Goal: Communication & Community: Participate in discussion

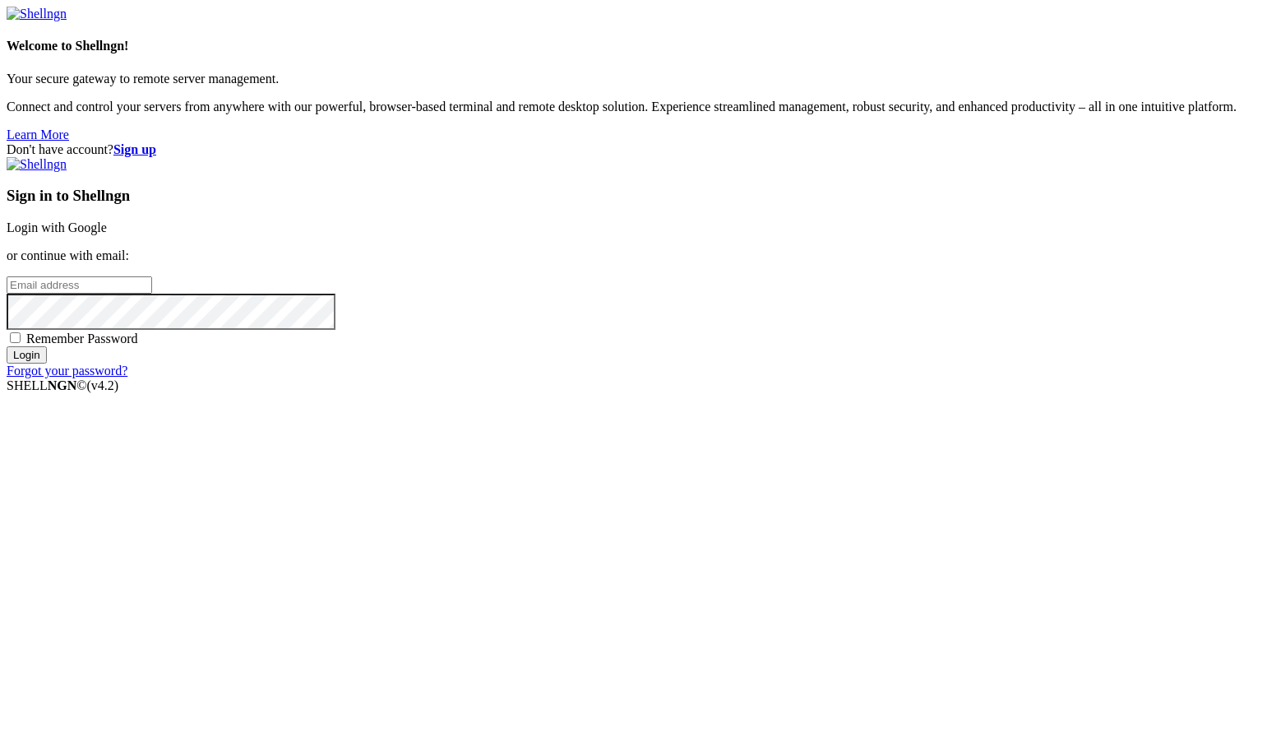
click at [107, 234] on link "Login with Google" at bounding box center [57, 227] width 100 height 14
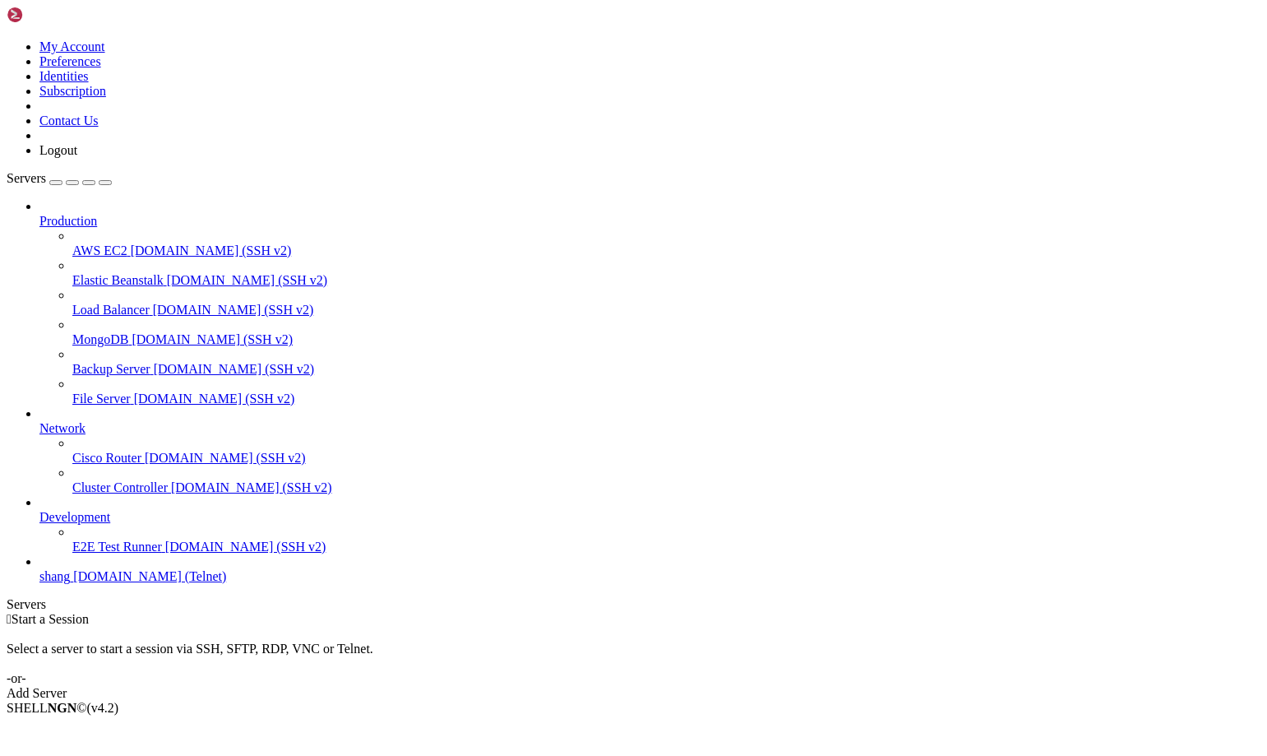
click at [67, 583] on span "shang" at bounding box center [54, 576] width 30 height 14
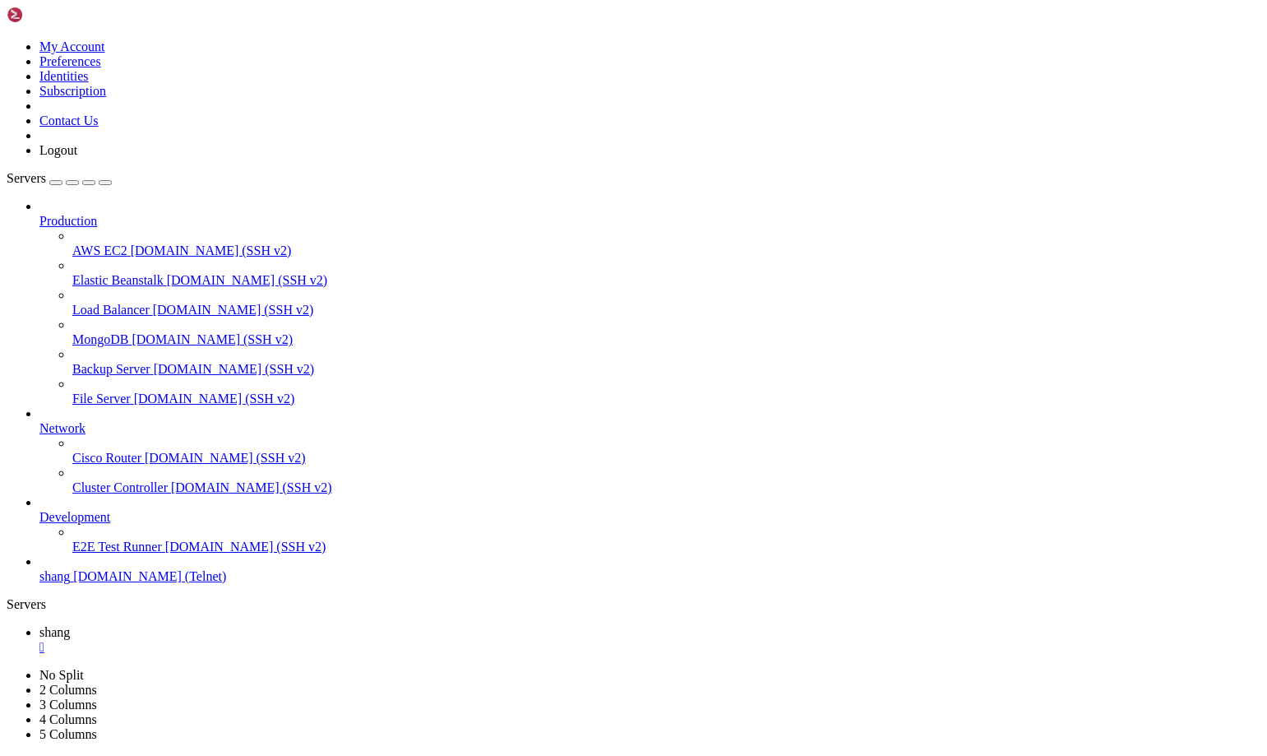
scroll to position [4107, 0]
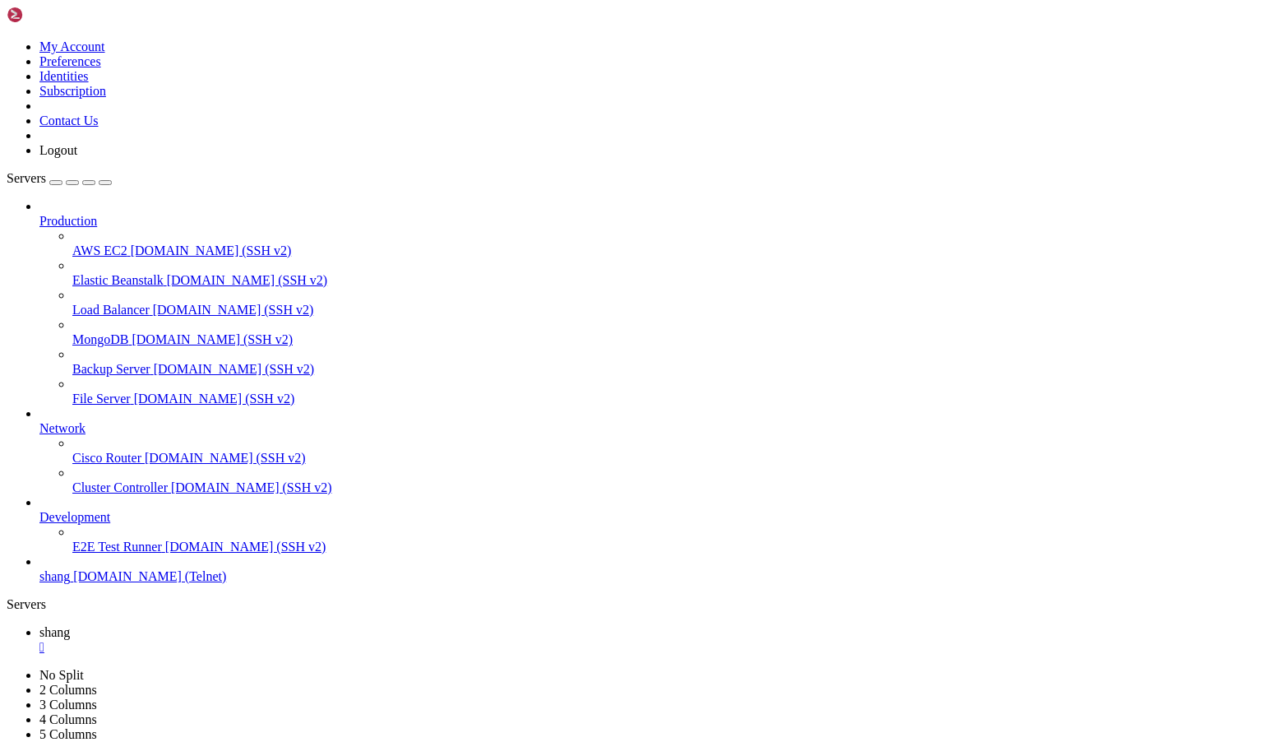
drag, startPoint x: 1062, startPoint y: 1541, endPoint x: 1269, endPoint y: 1669, distance: 243.0
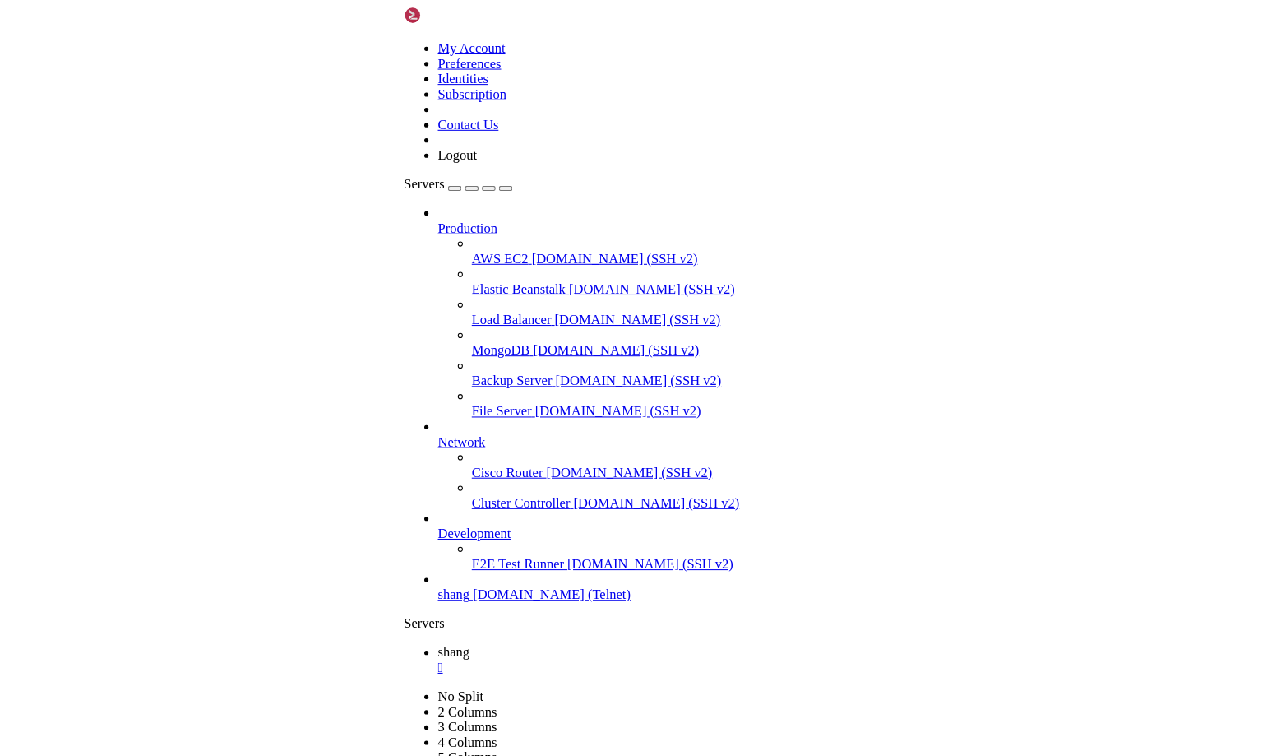
scroll to position [8769, 0]
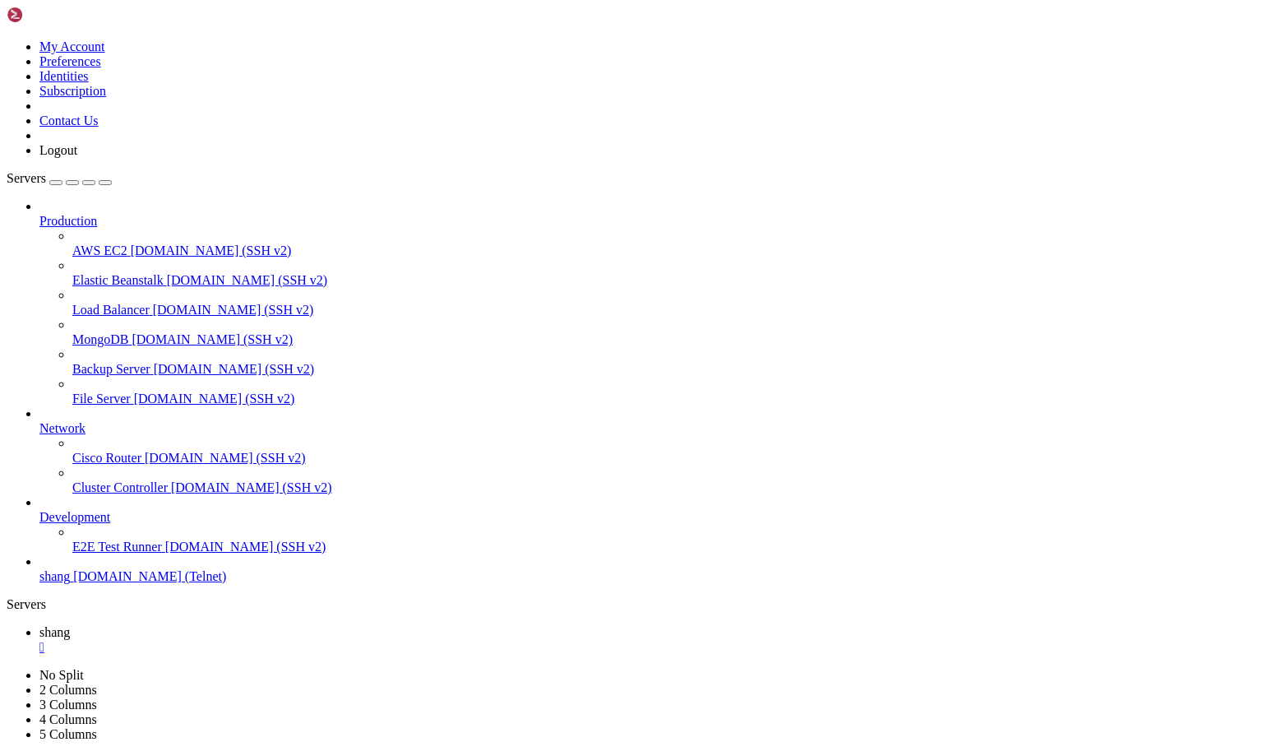
click at [76, 362] on span "Backup Server" at bounding box center [111, 369] width 78 height 14
click at [131, 243] on span "[DOMAIN_NAME] (SSH v2)" at bounding box center [211, 250] width 161 height 14
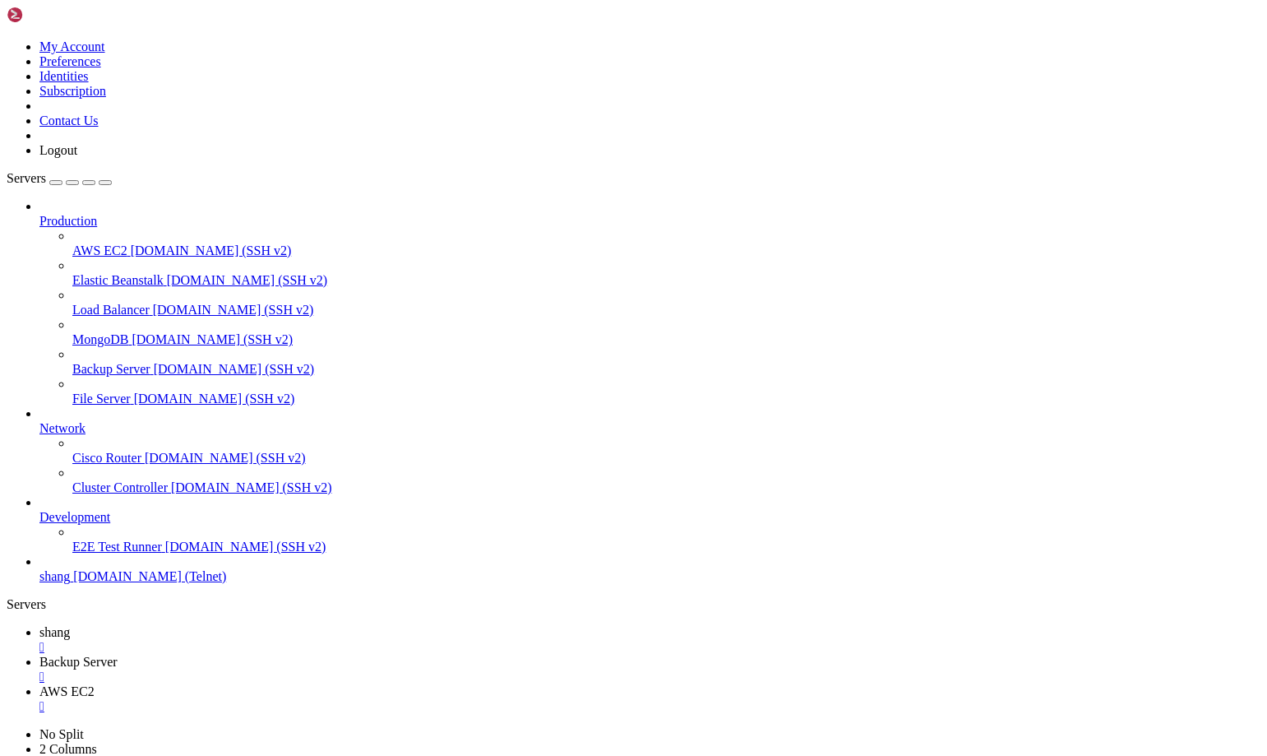
click at [95, 273] on span "Elastic Beanstalk" at bounding box center [117, 280] width 91 height 14
click at [93, 332] on span "MongoDB" at bounding box center [100, 339] width 56 height 14
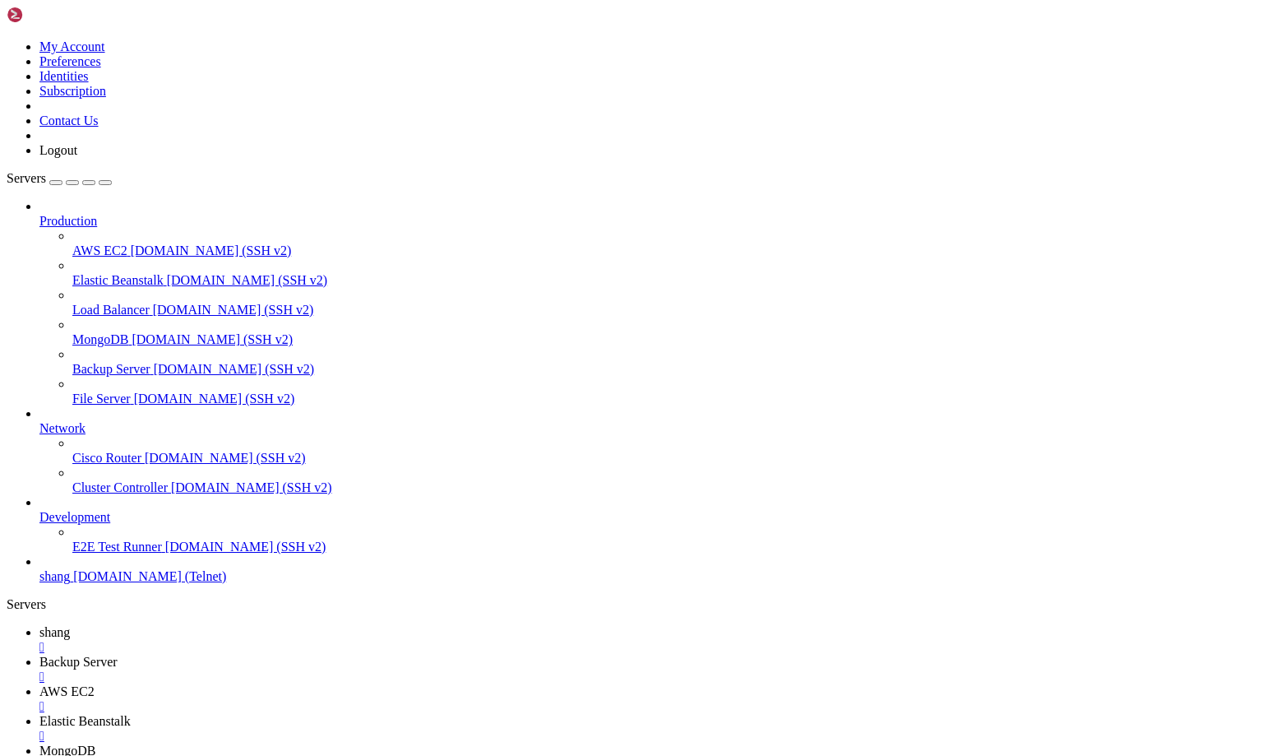
click at [234, 625] on link "shang " at bounding box center [649, 640] width 1221 height 30
drag, startPoint x: 48, startPoint y: 1690, endPoint x: 103, endPoint y: 1690, distance: 55.1
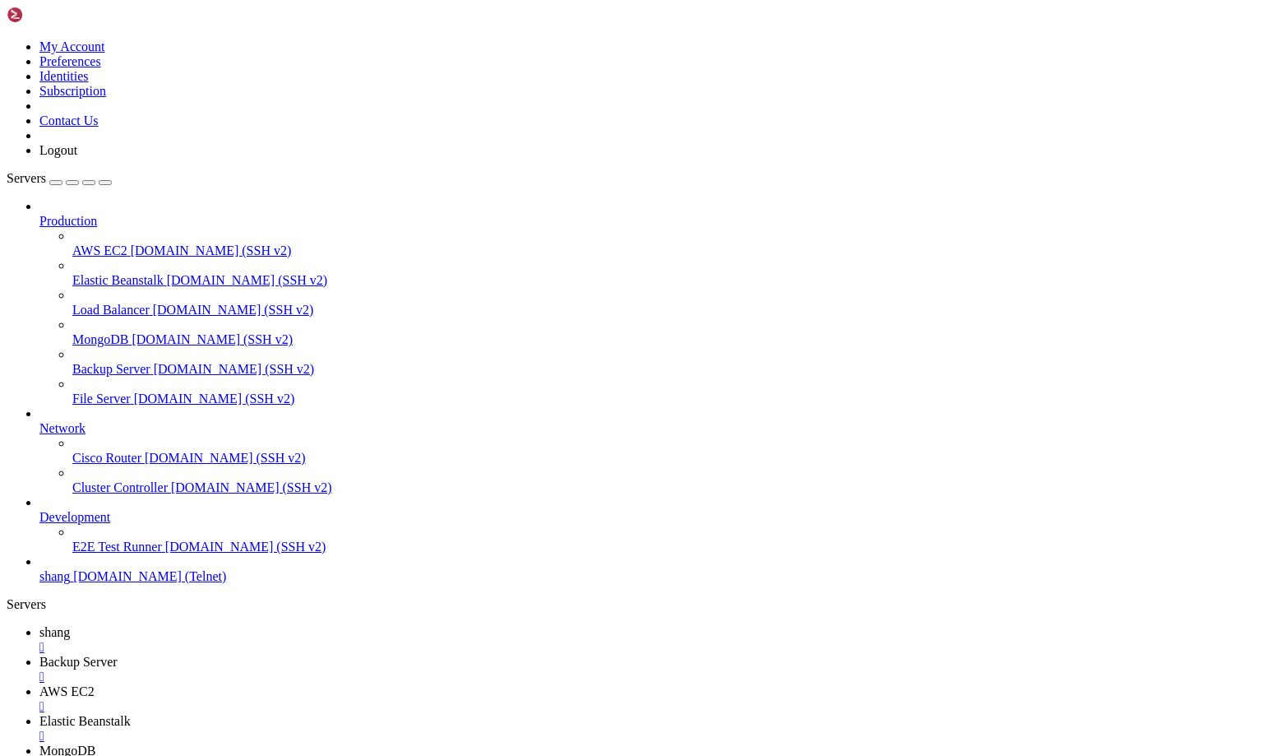
drag, startPoint x: 118, startPoint y: 1417, endPoint x: 22, endPoint y: 1413, distance: 96.3
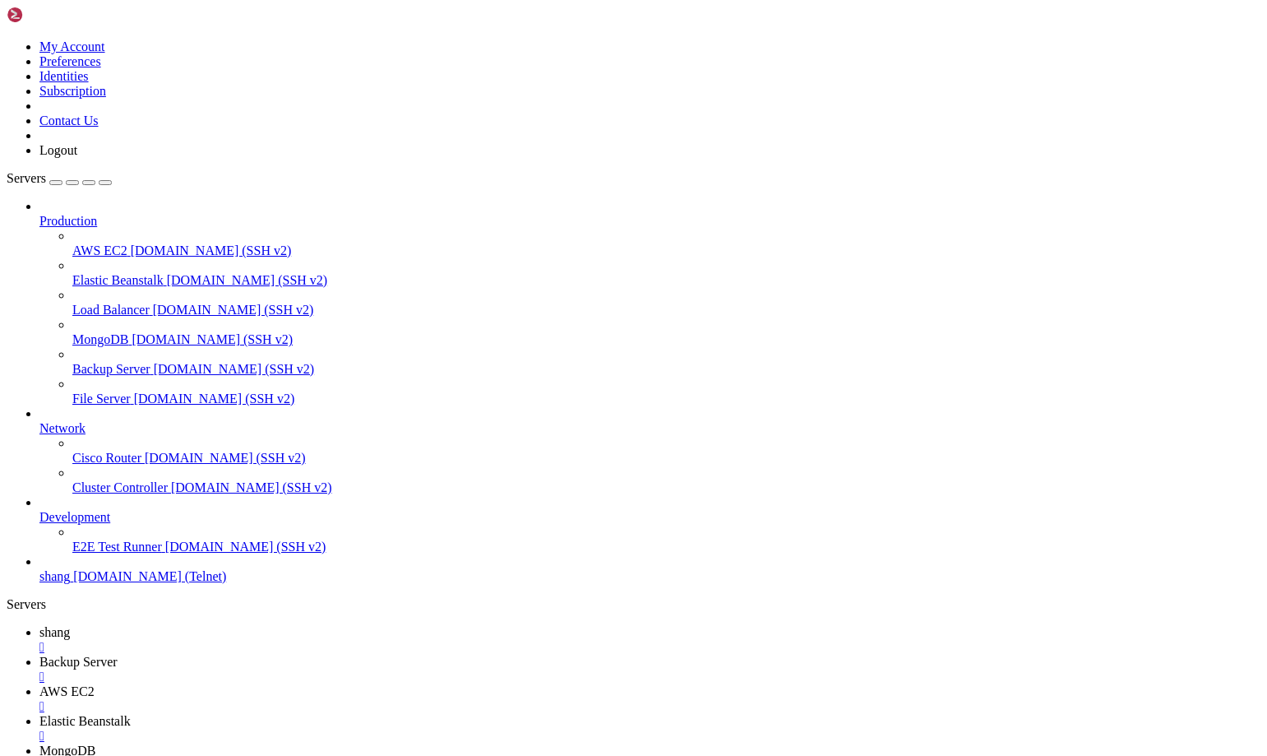
drag, startPoint x: 54, startPoint y: 1700, endPoint x: 152, endPoint y: 1697, distance: 97.9
drag, startPoint x: 53, startPoint y: 1700, endPoint x: 146, endPoint y: 1700, distance: 92.1
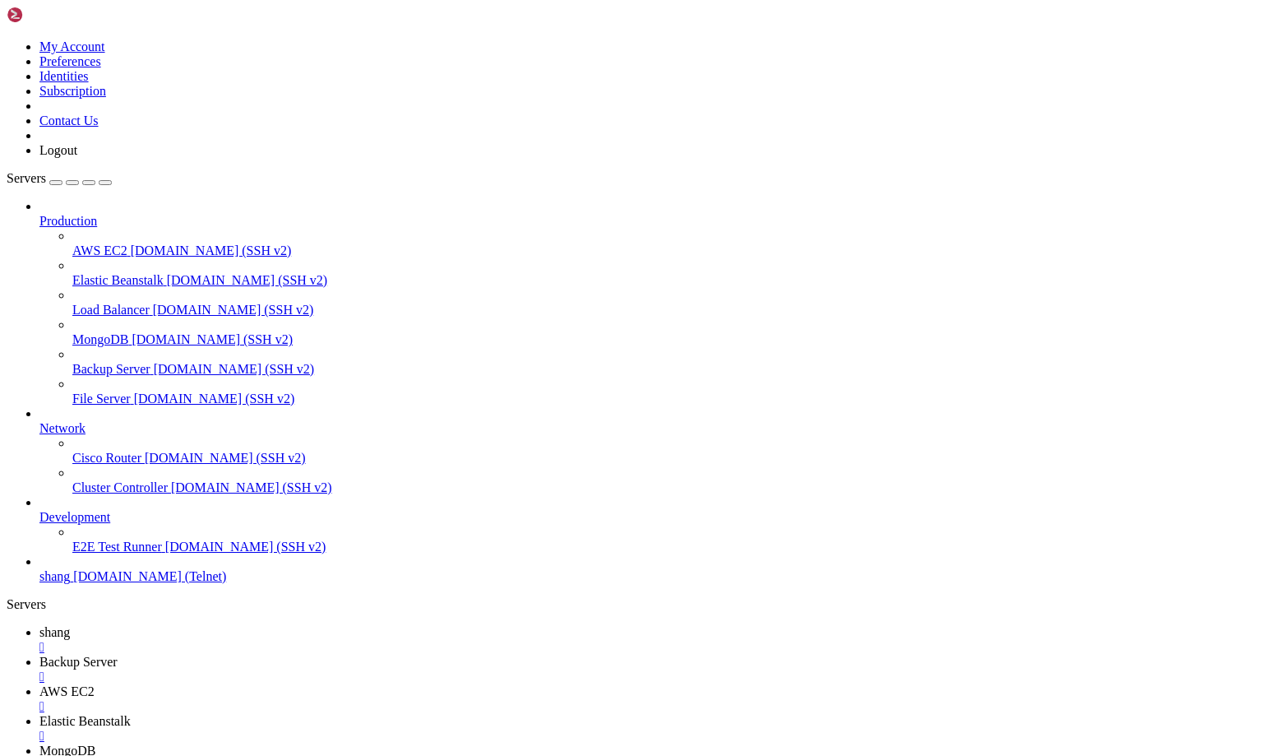
drag, startPoint x: 1063, startPoint y: 1715, endPoint x: 1260, endPoint y: 1787, distance: 209.4
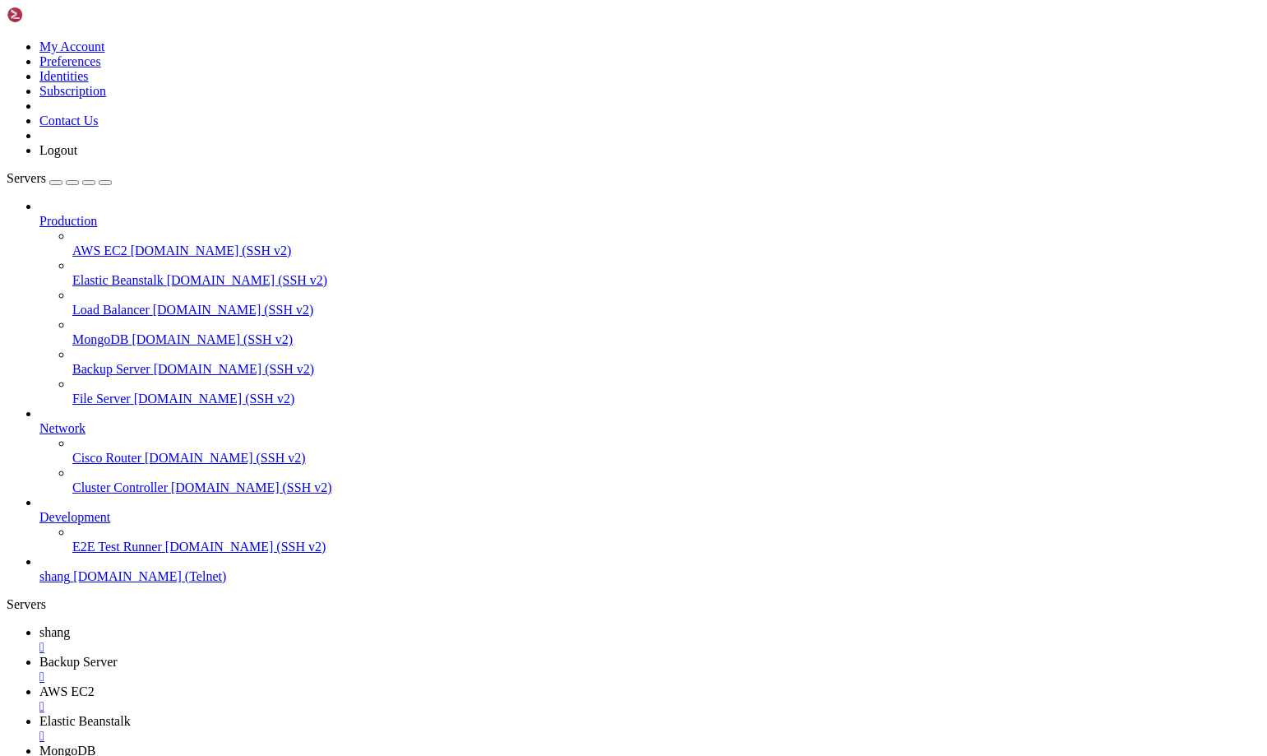
drag, startPoint x: 13, startPoint y: 1405, endPoint x: 95, endPoint y: 1409, distance: 81.5
click at [70, 583] on span "shang" at bounding box center [54, 576] width 30 height 14
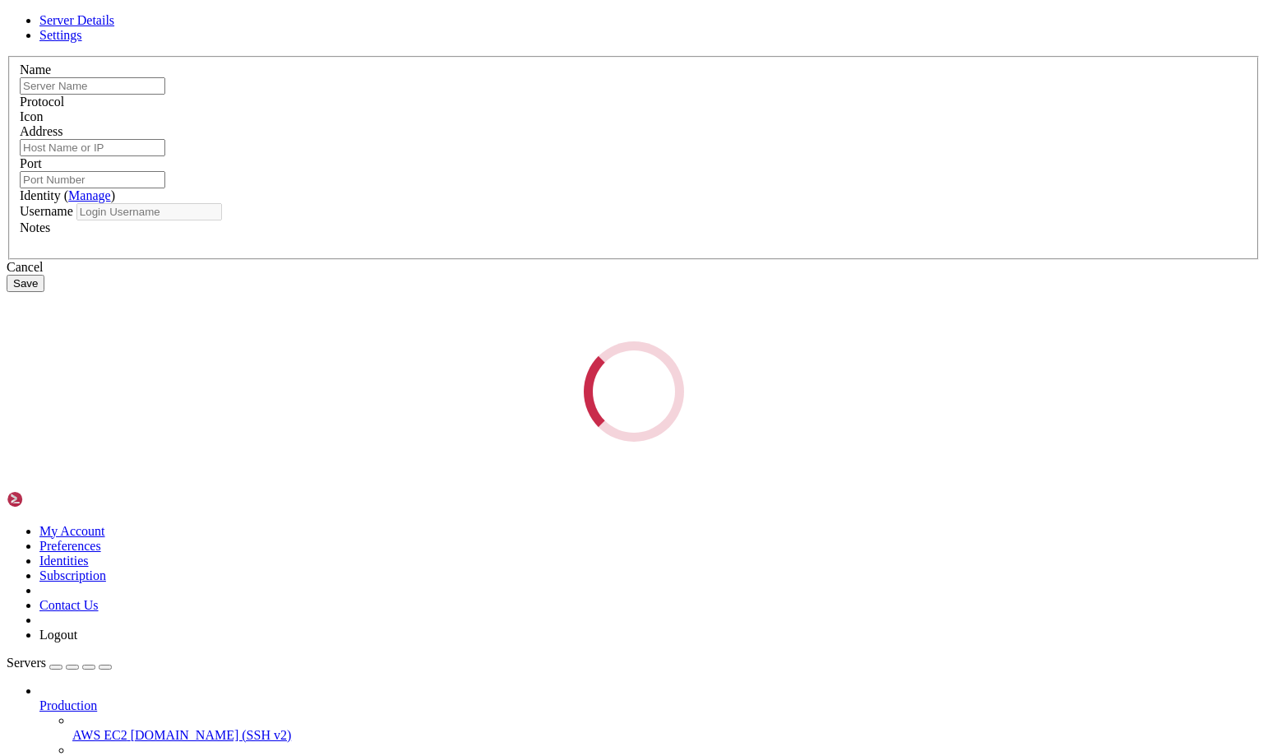
type input "shang"
type input "[DOMAIN_NAME]"
type input "9999"
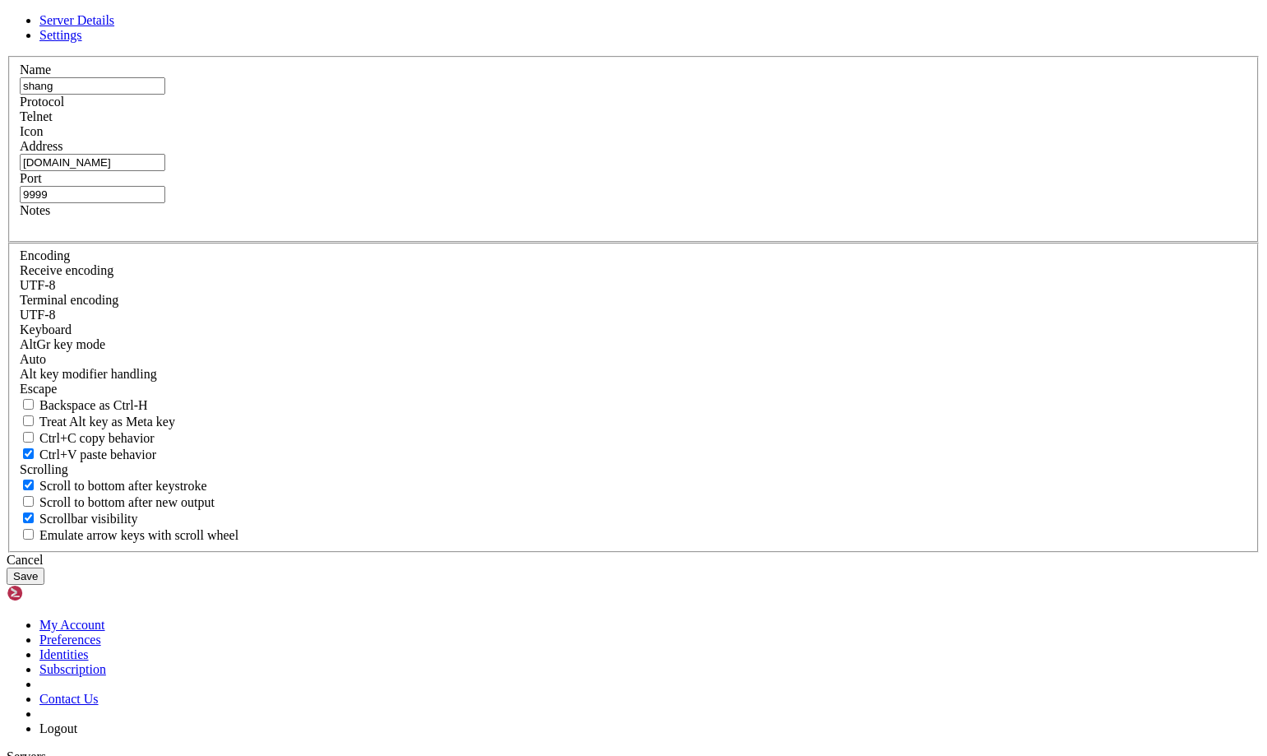
drag, startPoint x: 544, startPoint y: 333, endPoint x: 249, endPoint y: 328, distance: 295.2
click at [249, 328] on div "Server Details Settings Name shang Protocol Telnet Icon" at bounding box center [634, 298] width 1254 height 571
click at [728, 553] on div "Cancel" at bounding box center [634, 560] width 1254 height 15
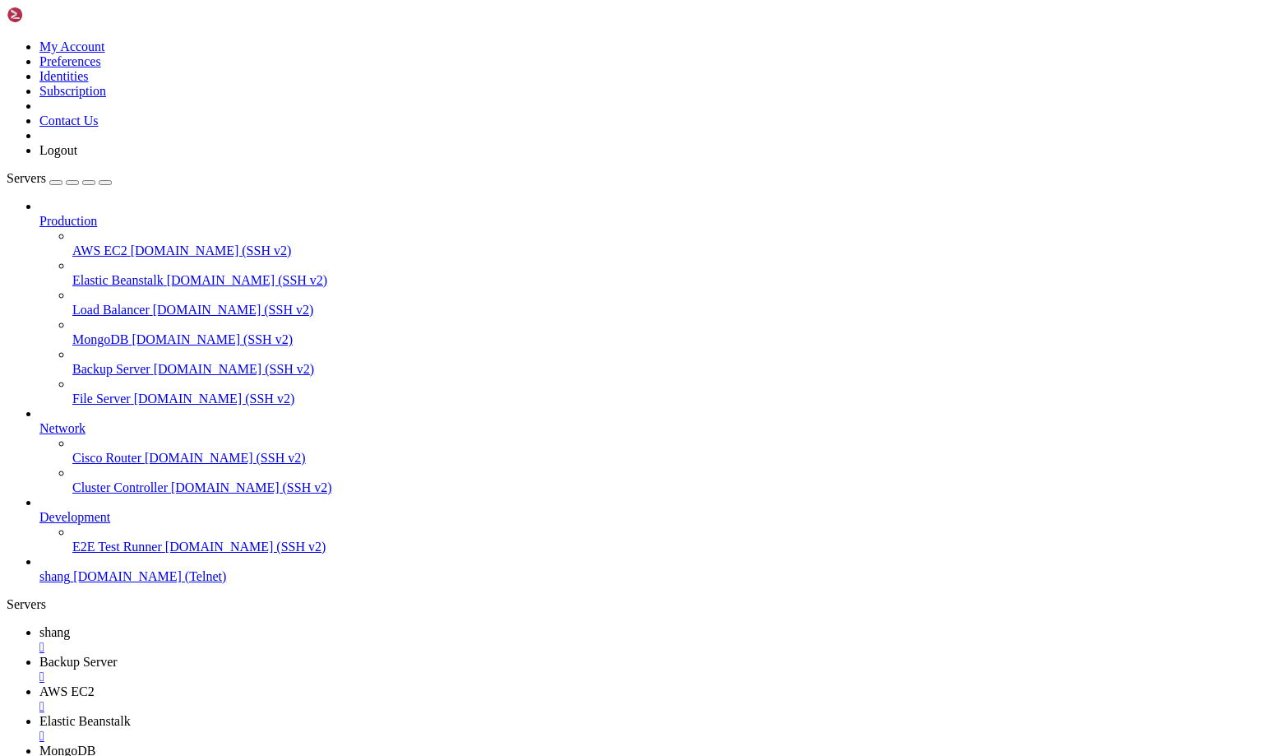
scroll to position [28464, 0]
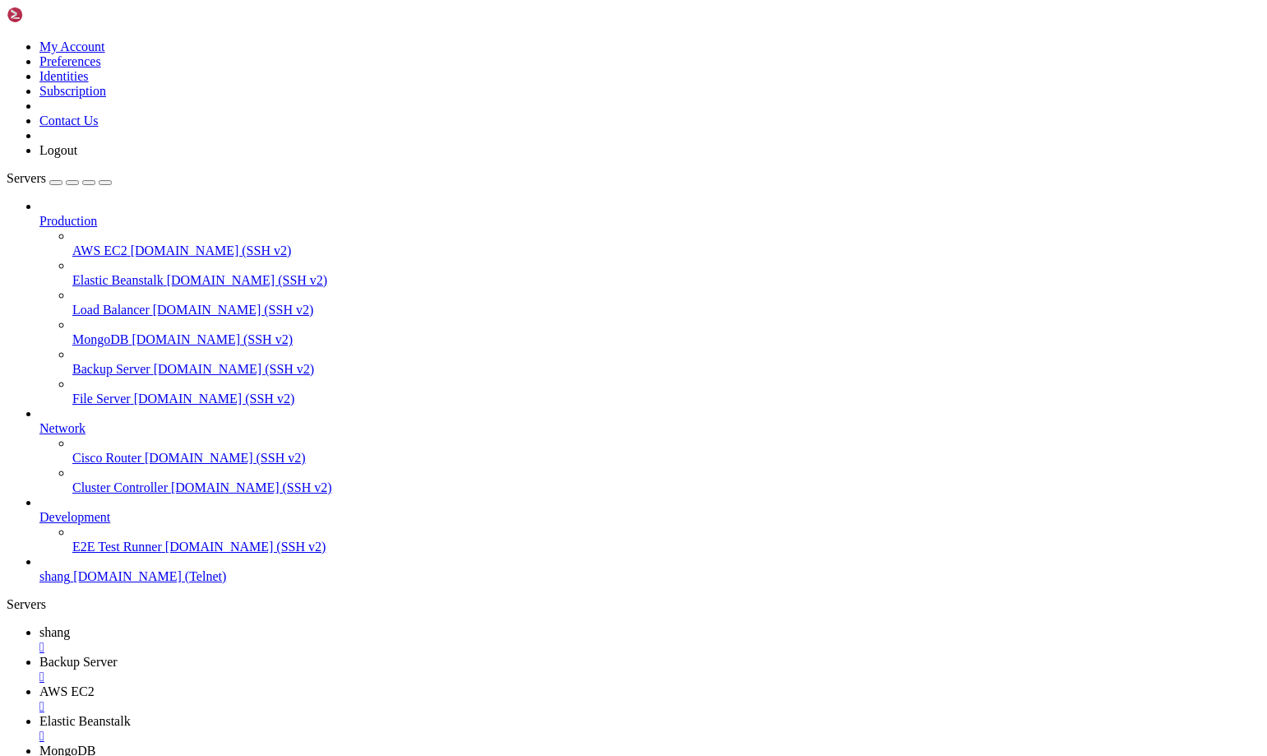
scroll to position [28884, 0]
click at [39, 569] on icon at bounding box center [39, 569] width 0 height 0
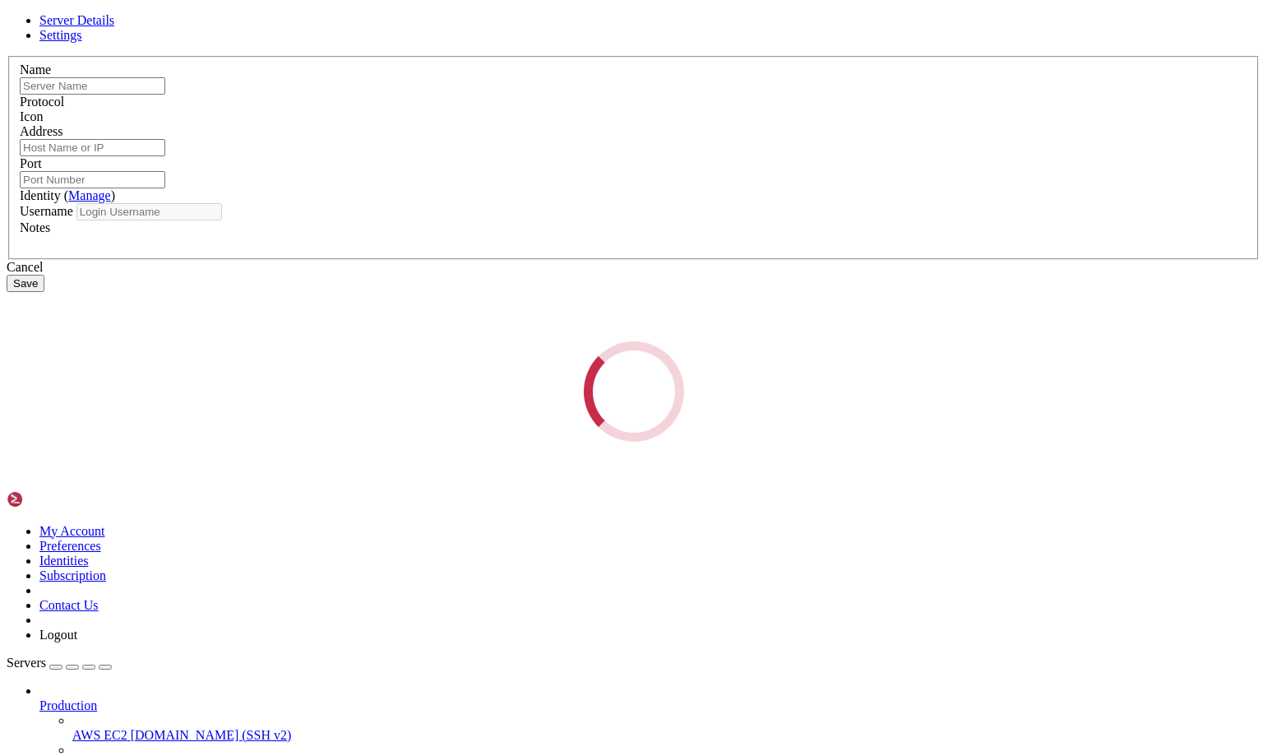
type input "shang"
type input "[DOMAIN_NAME]"
type input "9999"
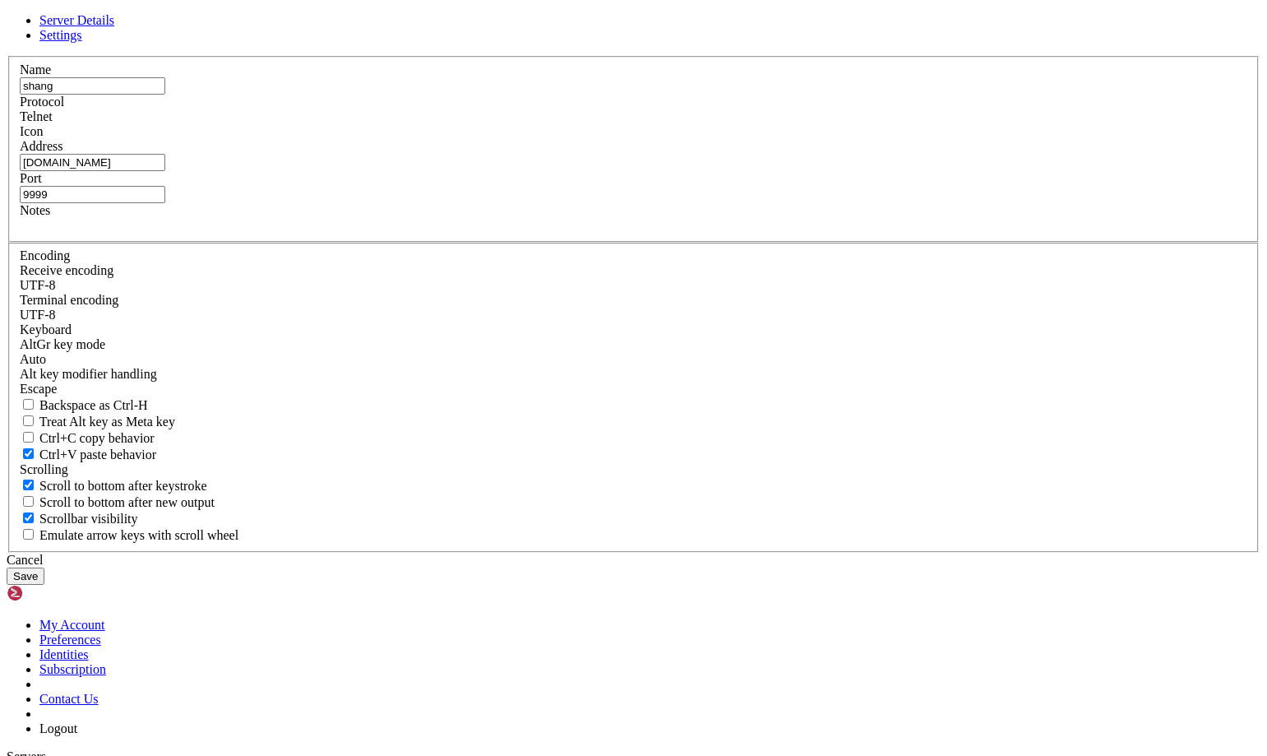
drag, startPoint x: 561, startPoint y: 335, endPoint x: 152, endPoint y: 303, distance: 409.9
click at [152, 303] on div "Server Details Settings Name shang Protocol Telnet Icon" at bounding box center [634, 298] width 1254 height 571
drag, startPoint x: 865, startPoint y: 202, endPoint x: 654, endPoint y: 161, distance: 214.5
click at [7, 56] on link at bounding box center [7, 56] width 0 height 0
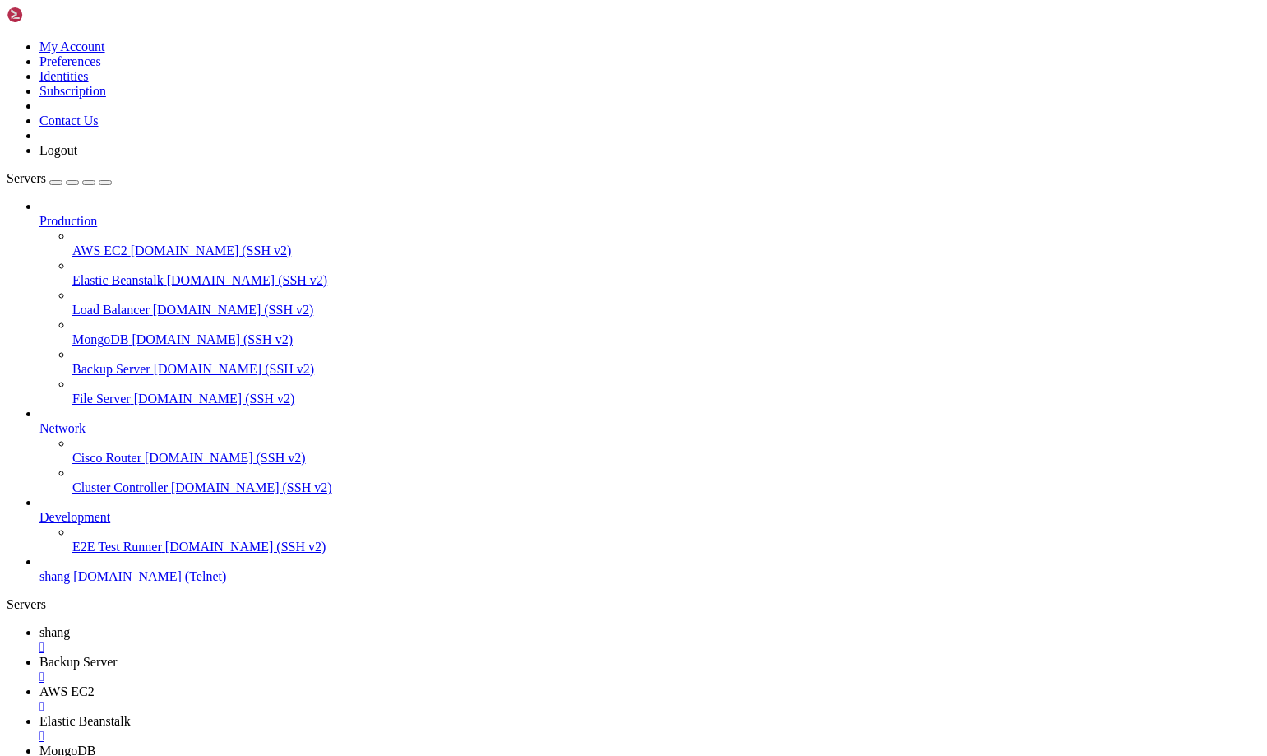
scroll to position [29007, 0]
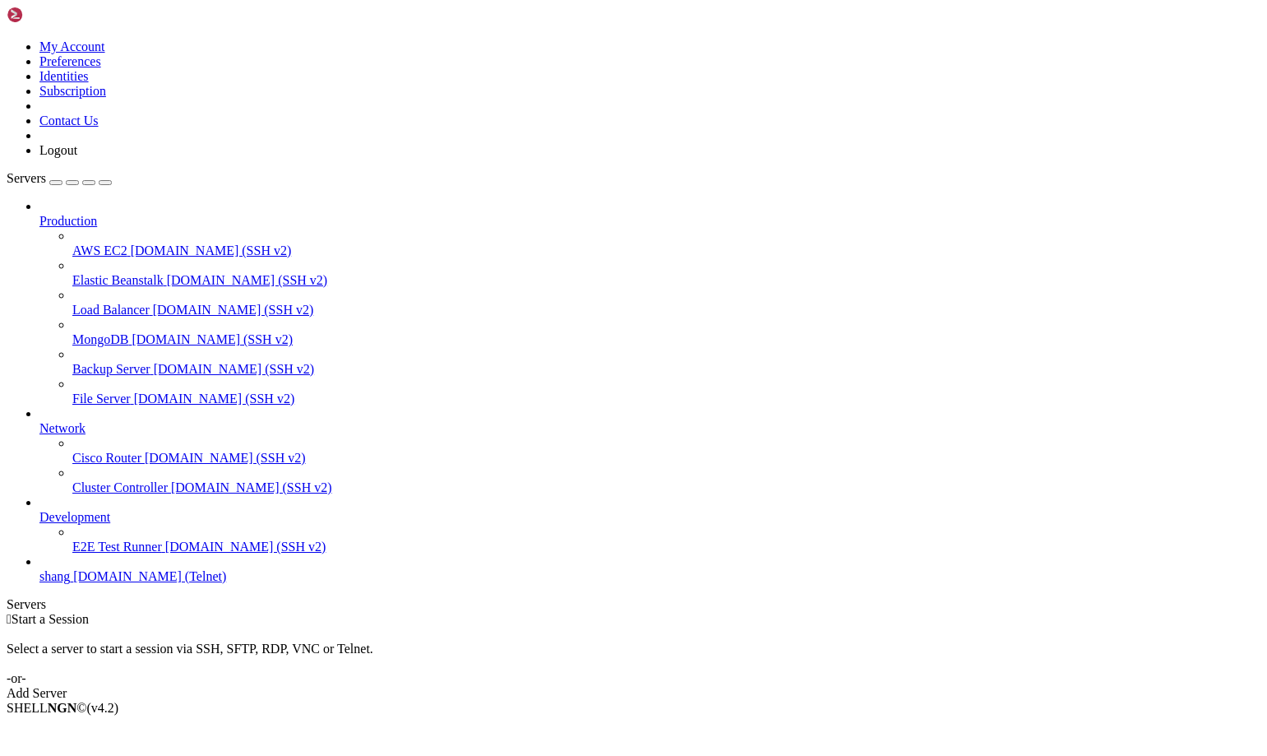
click at [68, 583] on span "shang" at bounding box center [54, 576] width 30 height 14
click at [81, 583] on span "[DOMAIN_NAME] (Telnet)" at bounding box center [149, 576] width 153 height 14
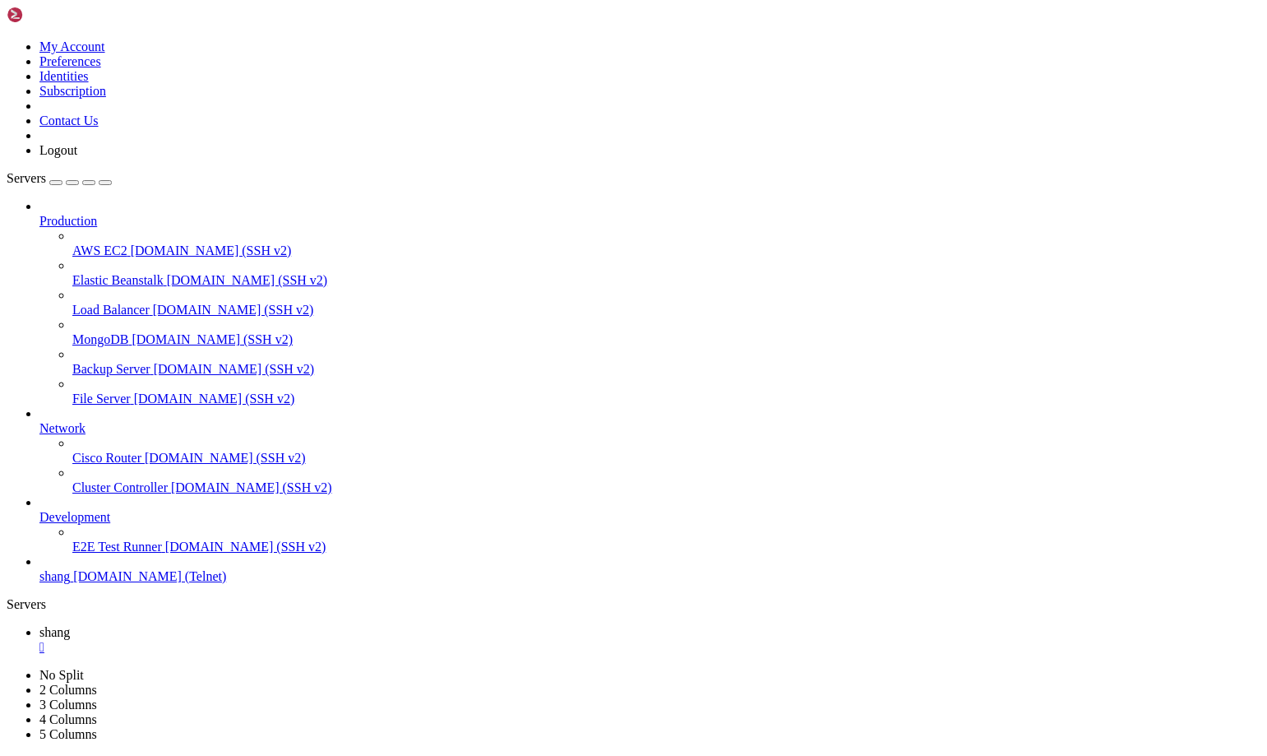
click at [7, 668] on icon at bounding box center [7, 668] width 0 height 0
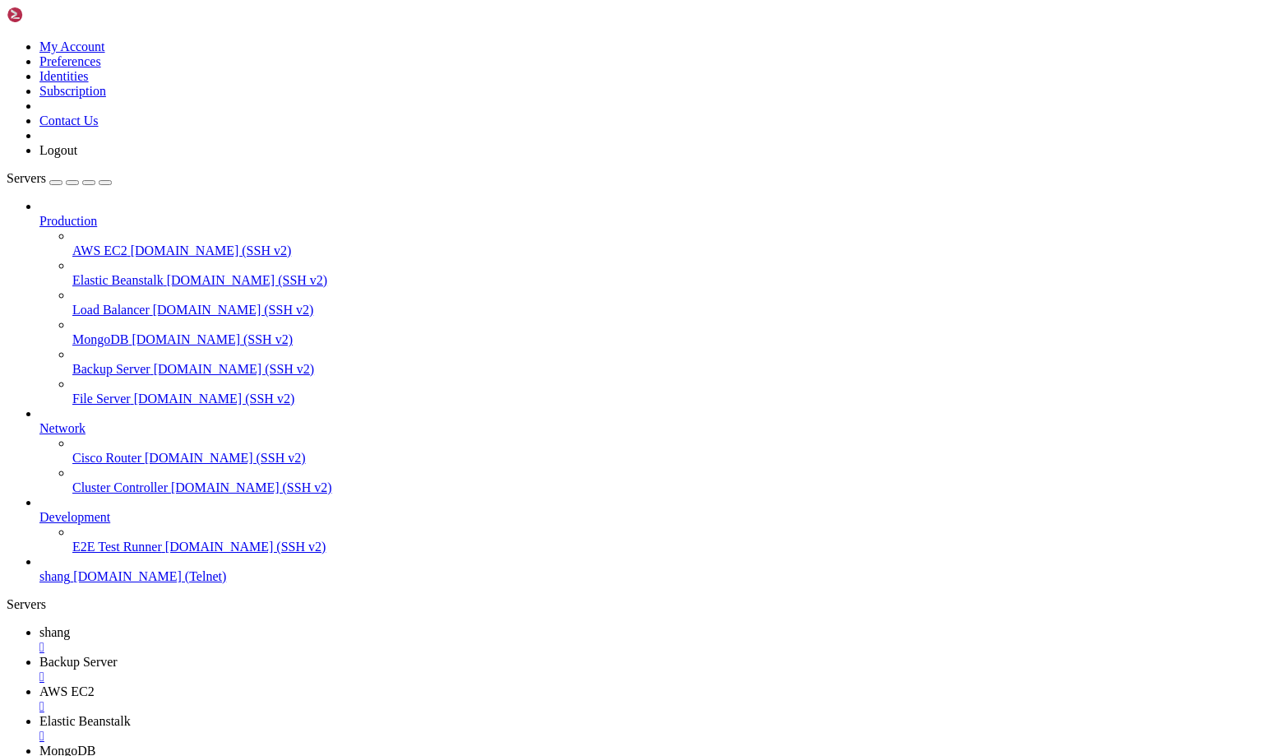
scroll to position [33928, 0]
click at [70, 583] on span "shang" at bounding box center [54, 576] width 30 height 14
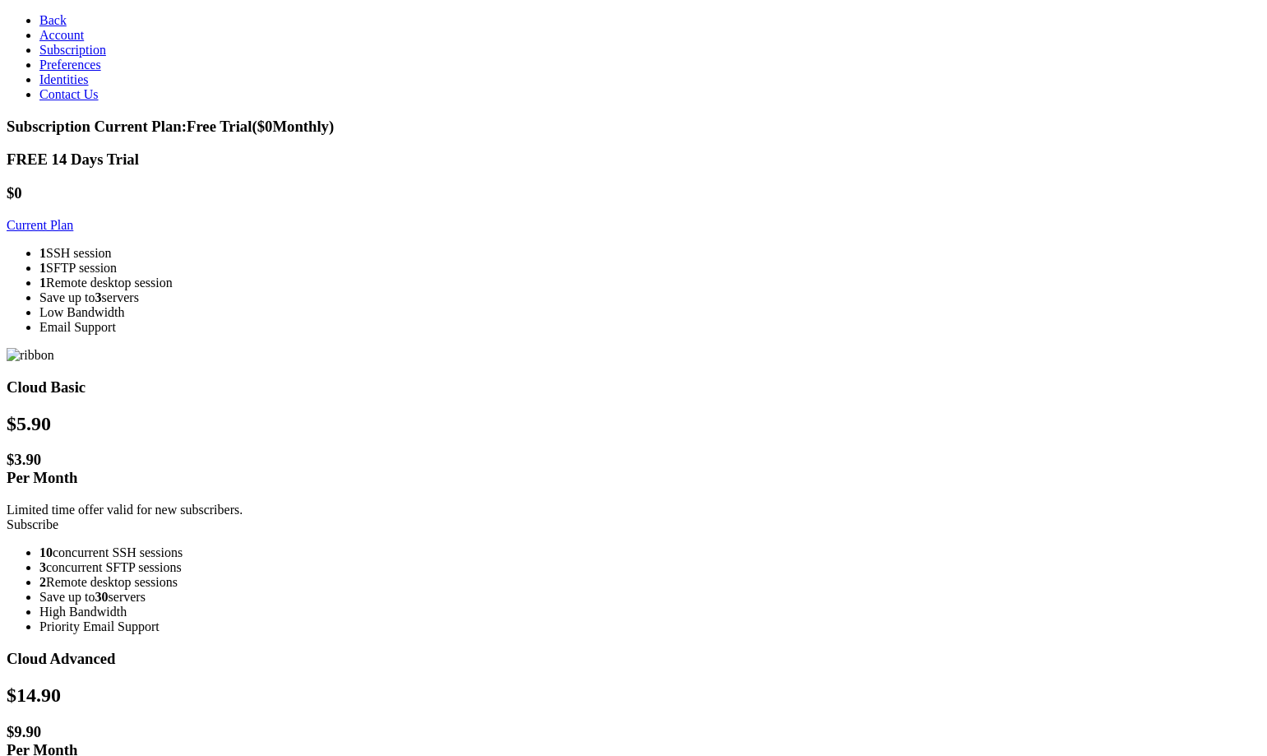
click at [44, 19] on span "Back" at bounding box center [52, 20] width 27 height 14
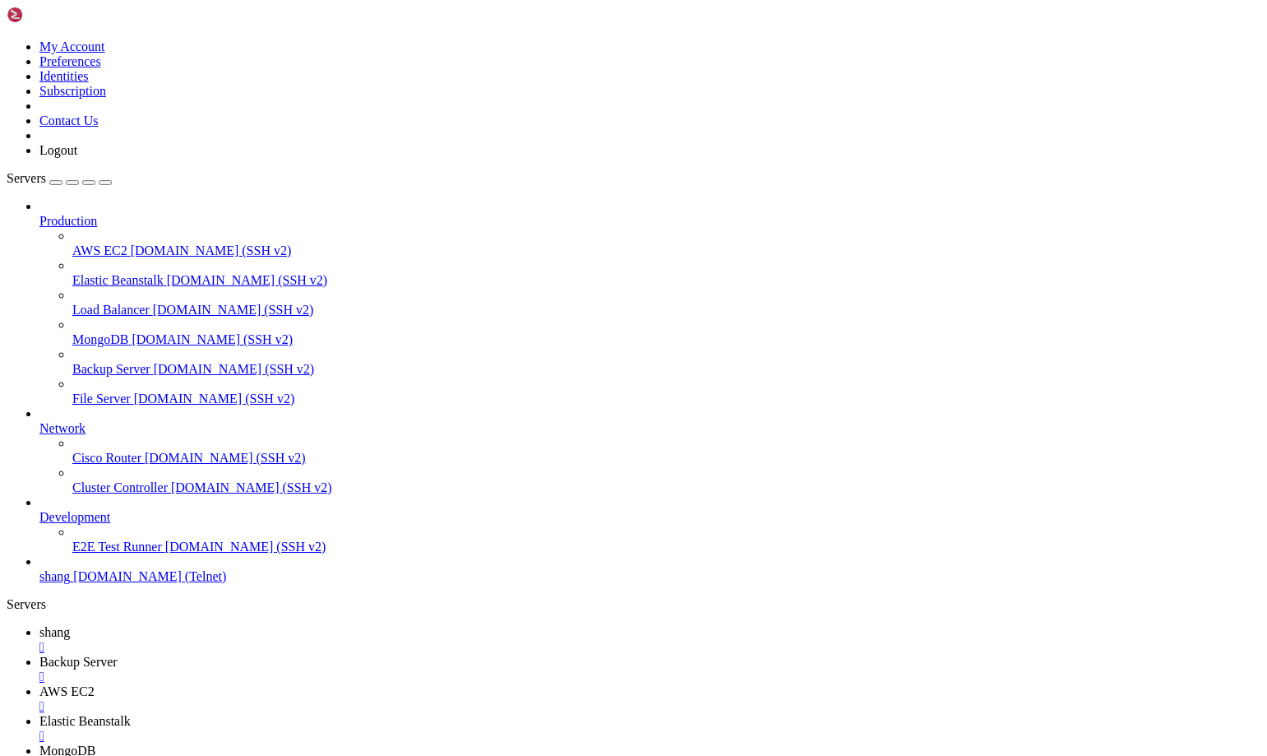
click at [70, 625] on span "shang" at bounding box center [54, 632] width 30 height 14
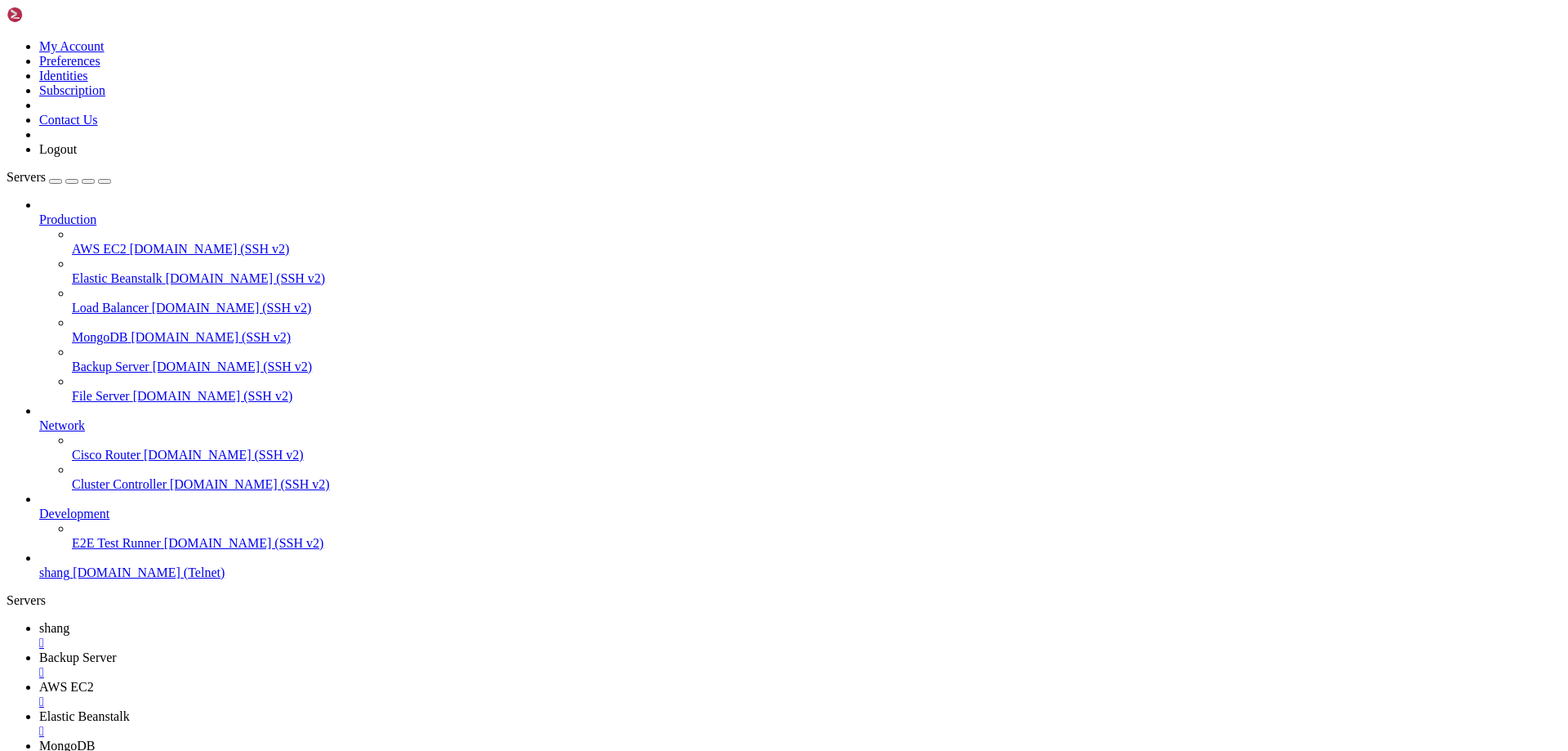
scroll to position [36300, 0]
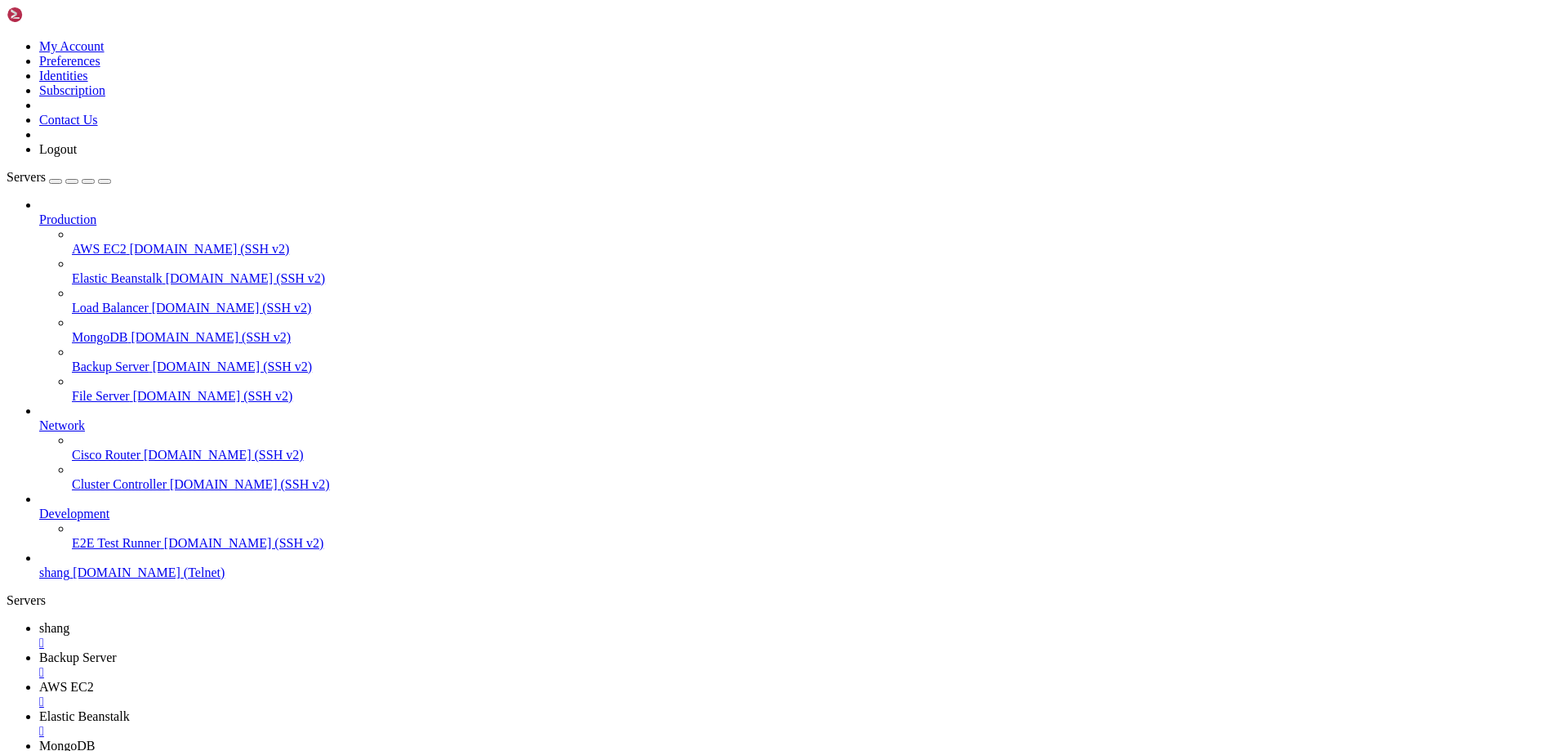
scroll to position [40380, 0]
click at [94, 679] on span "AWS EC2" at bounding box center [66, 686] width 55 height 14
click at [70, 621] on span "shang" at bounding box center [54, 628] width 30 height 14
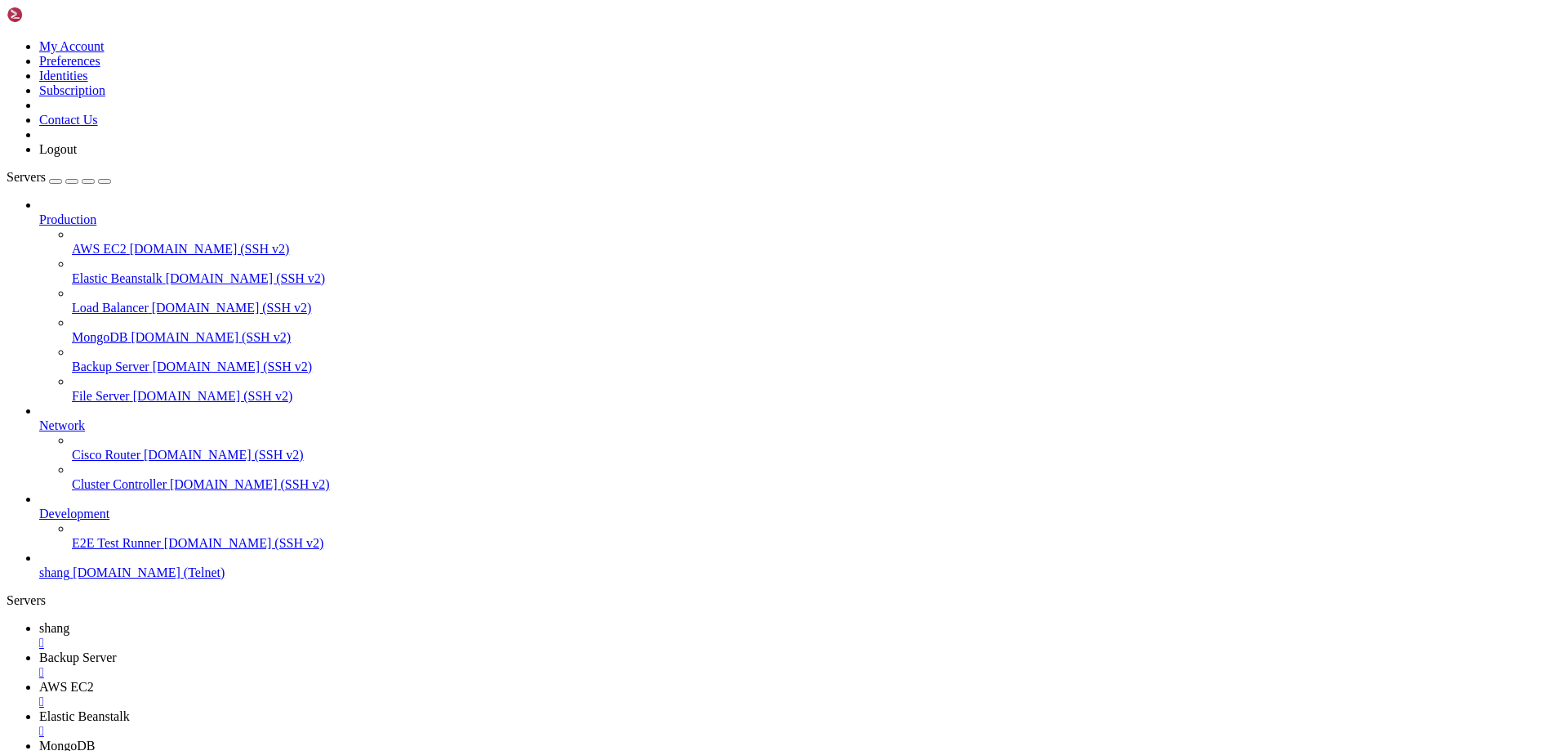
scroll to position [40515, 0]
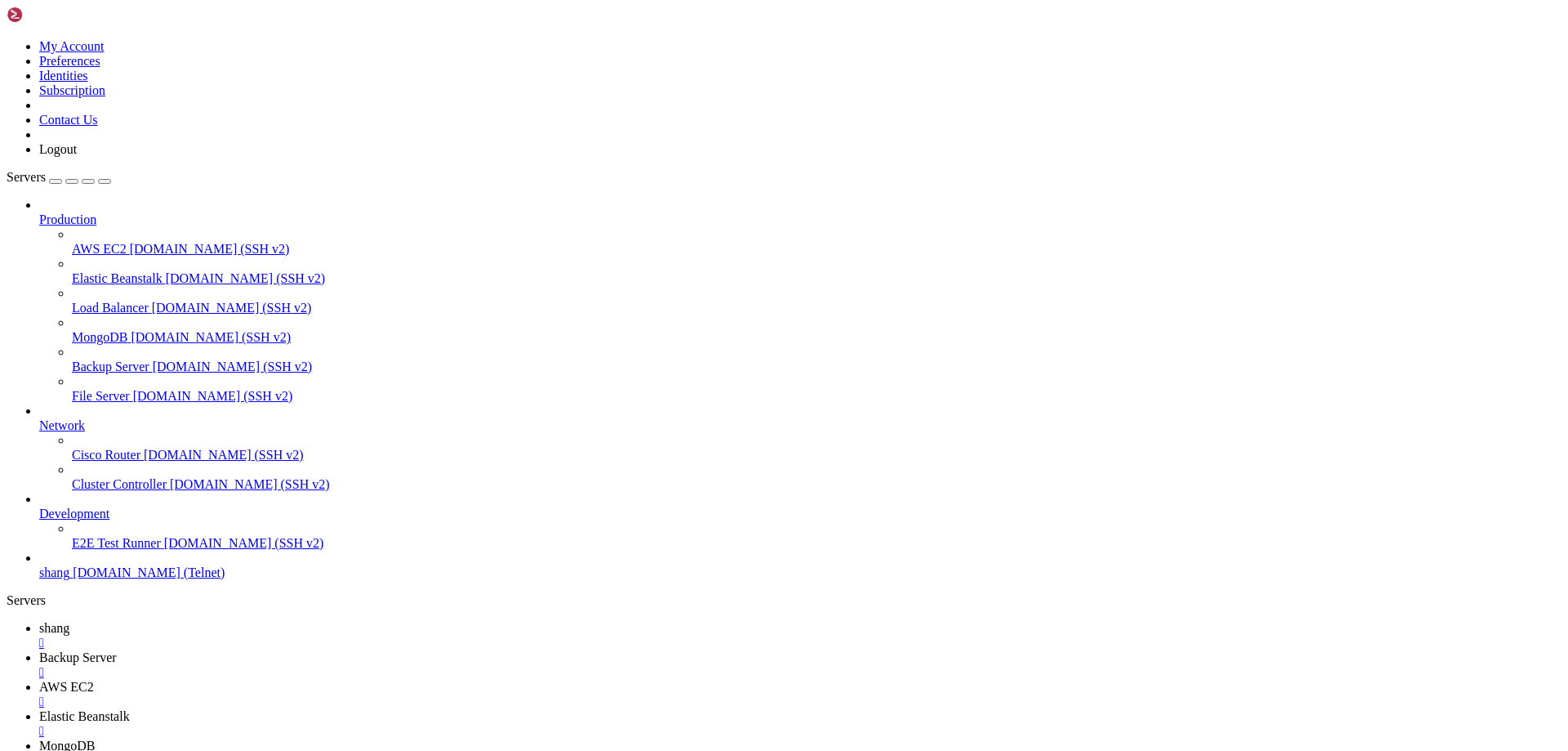
scroll to position [41446, 0]
drag, startPoint x: 110, startPoint y: 1598, endPoint x: 898, endPoint y: 1615, distance: 788.2
drag, startPoint x: 189, startPoint y: 1659, endPoint x: 847, endPoint y: 1660, distance: 658.0
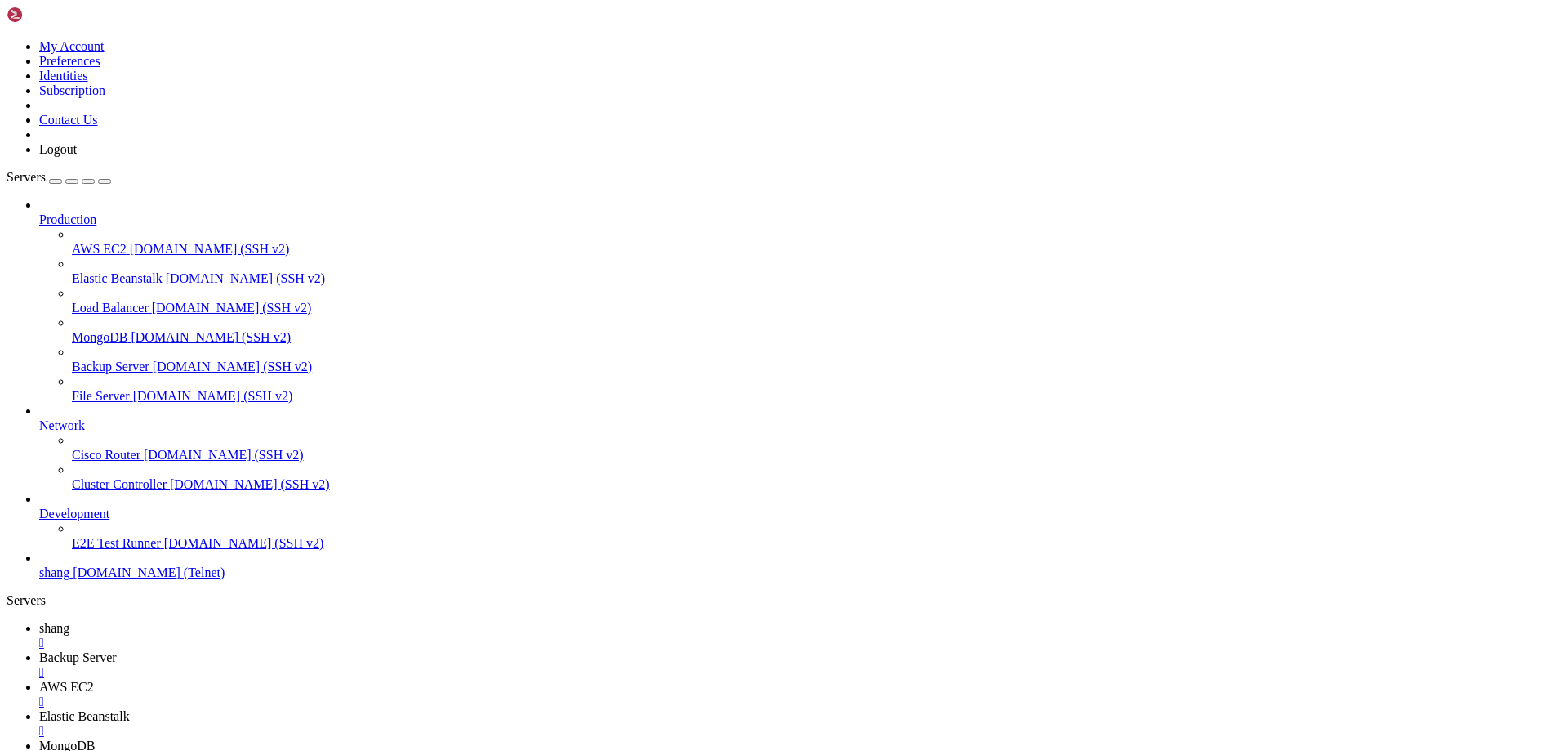
click at [130, 709] on span "Elastic Beanstalk" at bounding box center [83, 716] width 90 height 14
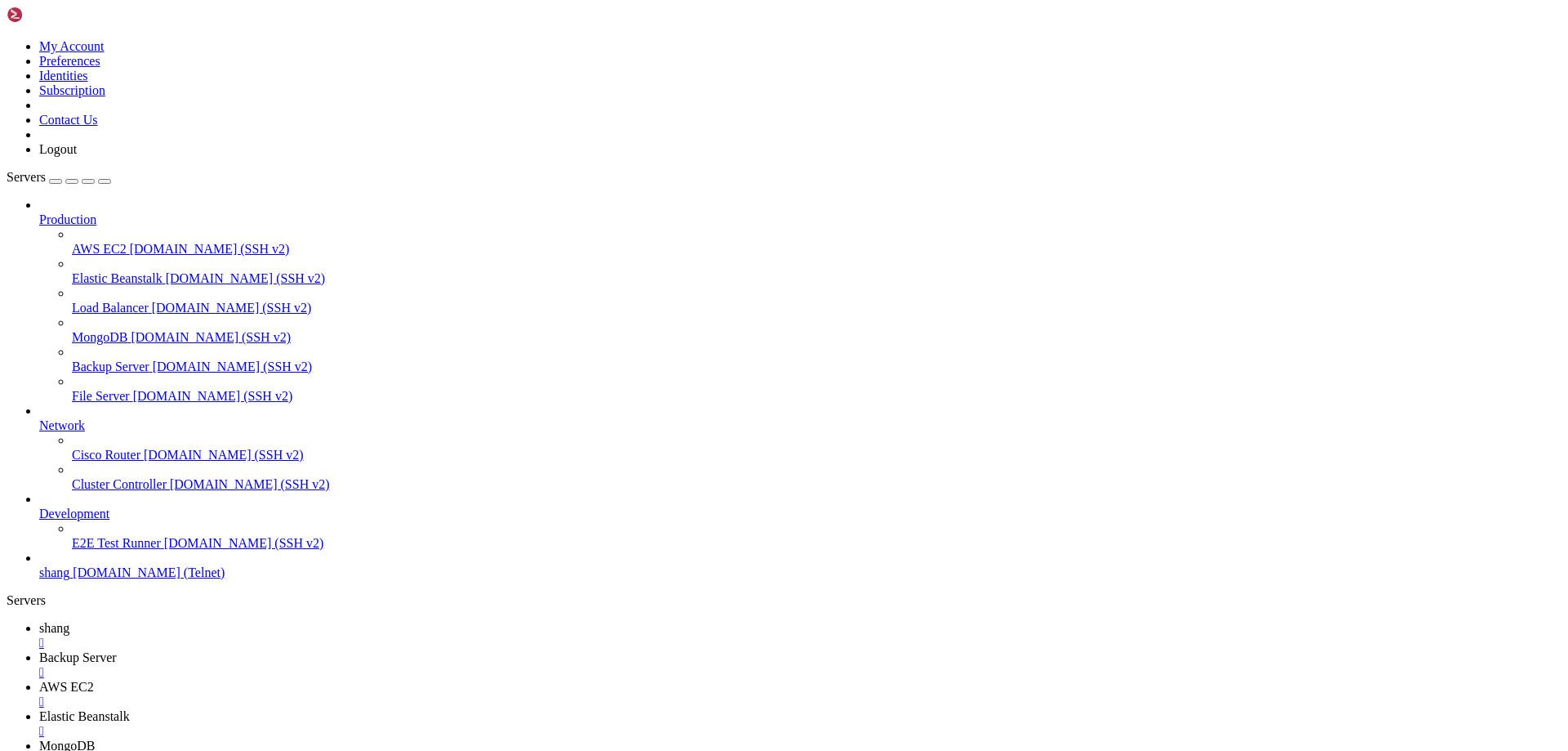
scroll to position [41740, 0]
click at [231, 621] on link "shang " at bounding box center [799, 636] width 1522 height 30
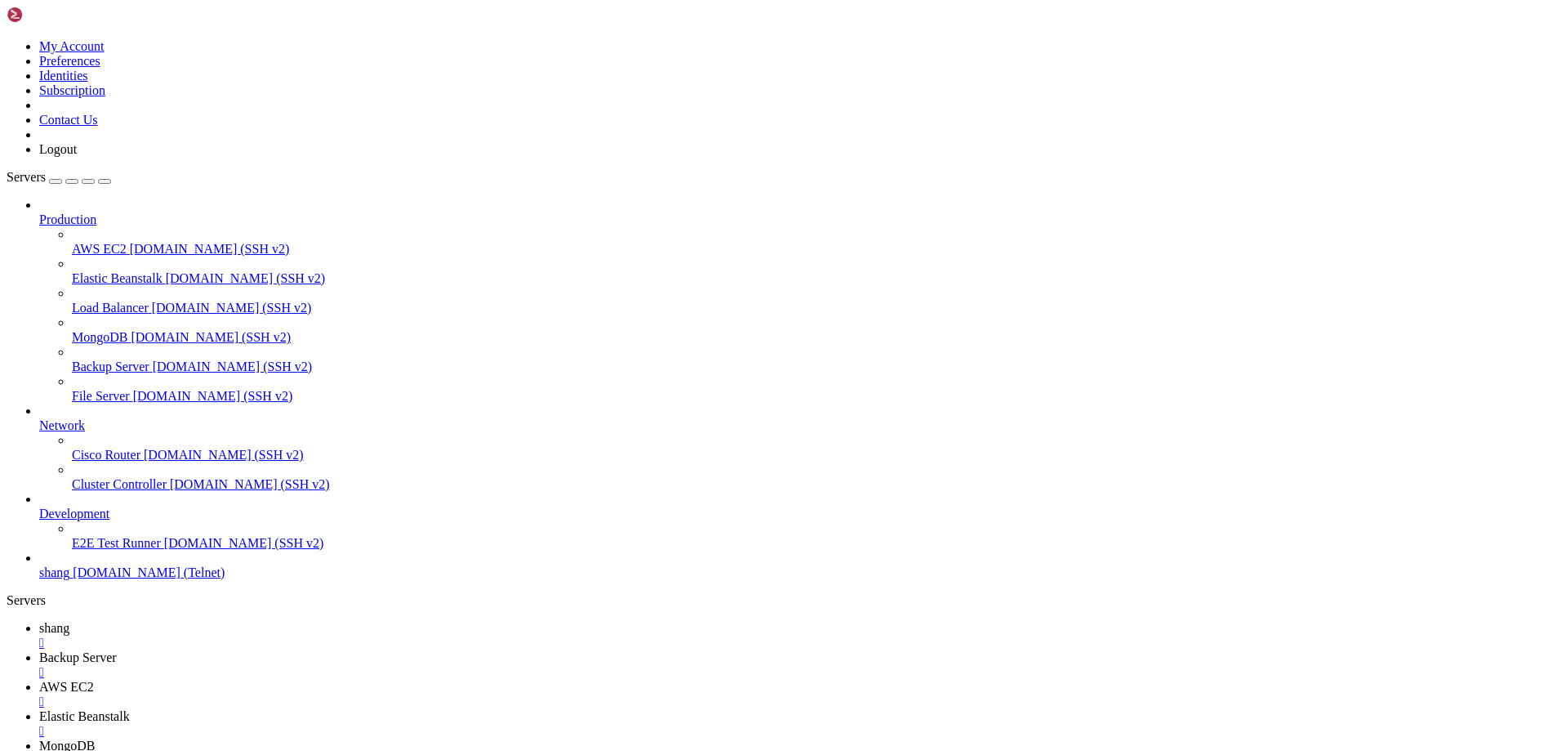
scroll to position [42487, 0]
drag, startPoint x: 1365, startPoint y: 1714, endPoint x: 1573, endPoint y: 1808, distance: 228.3
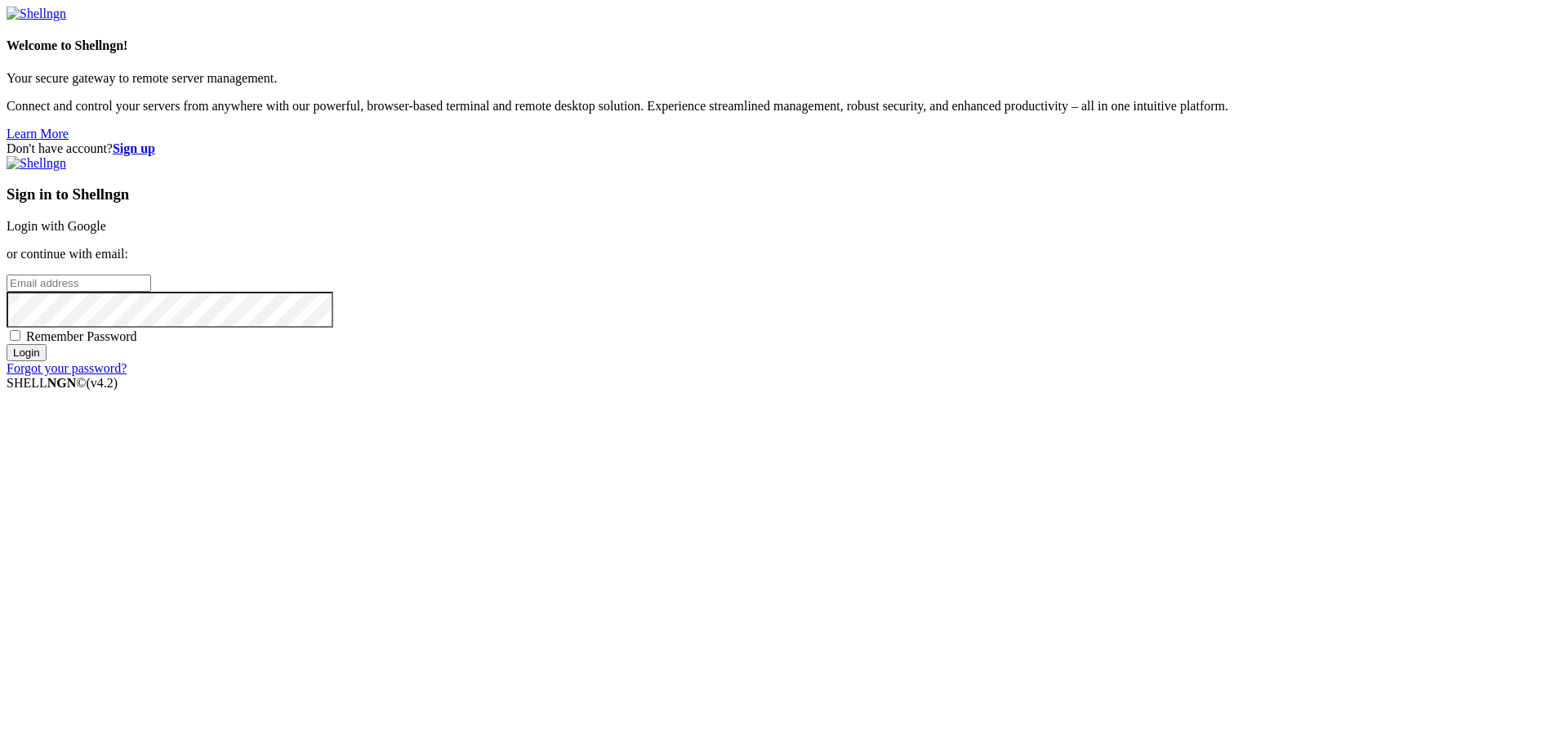
click at [106, 232] on link "Login with Google" at bounding box center [57, 225] width 99 height 14
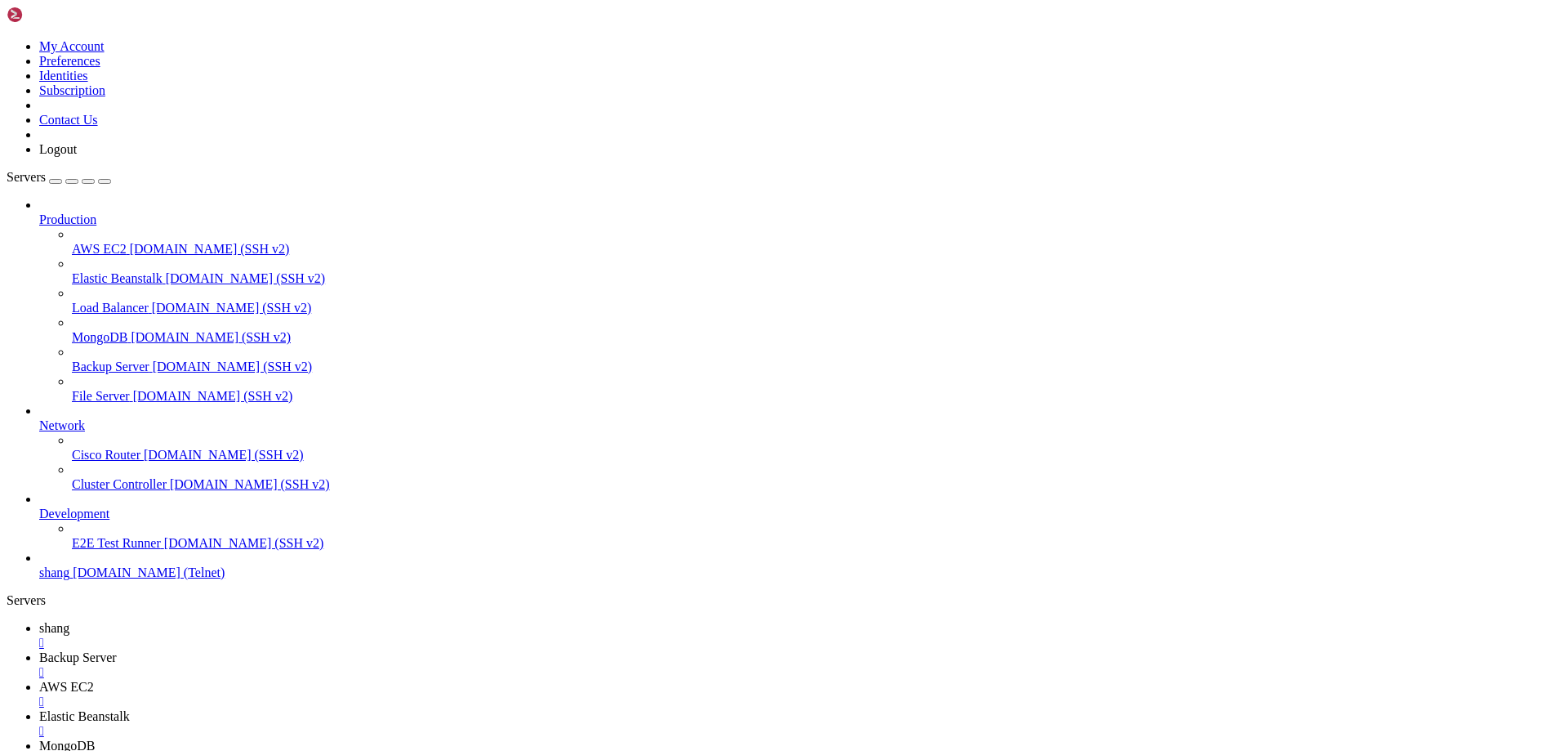
click at [251, 621] on link "shang " at bounding box center [799, 636] width 1522 height 30
